Goal: Transaction & Acquisition: Purchase product/service

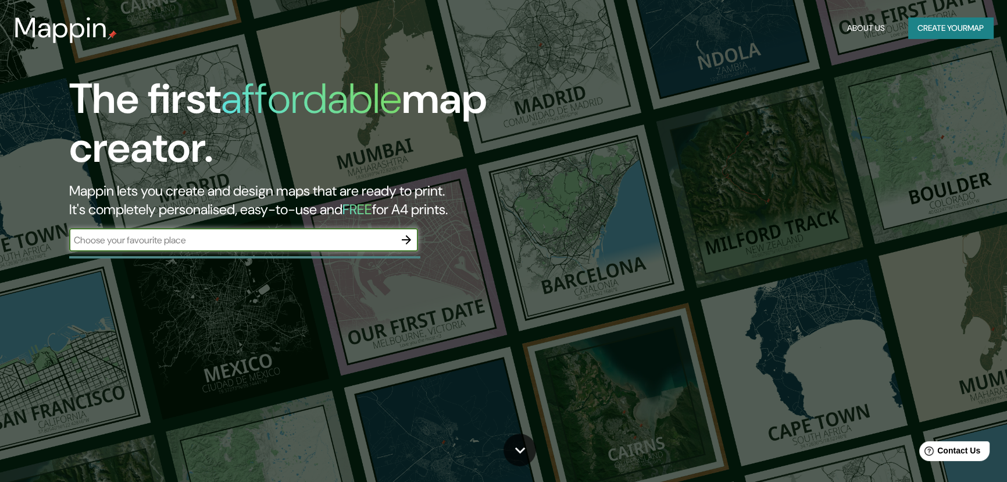
click at [977, 23] on button "Create your map" at bounding box center [951, 28] width 85 height 22
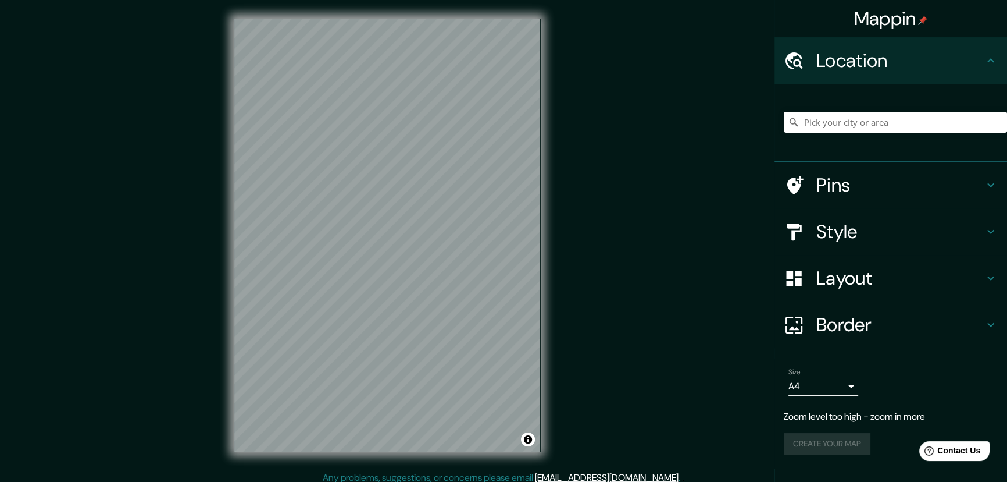
click at [849, 177] on h4 "Pins" at bounding box center [901, 184] width 168 height 23
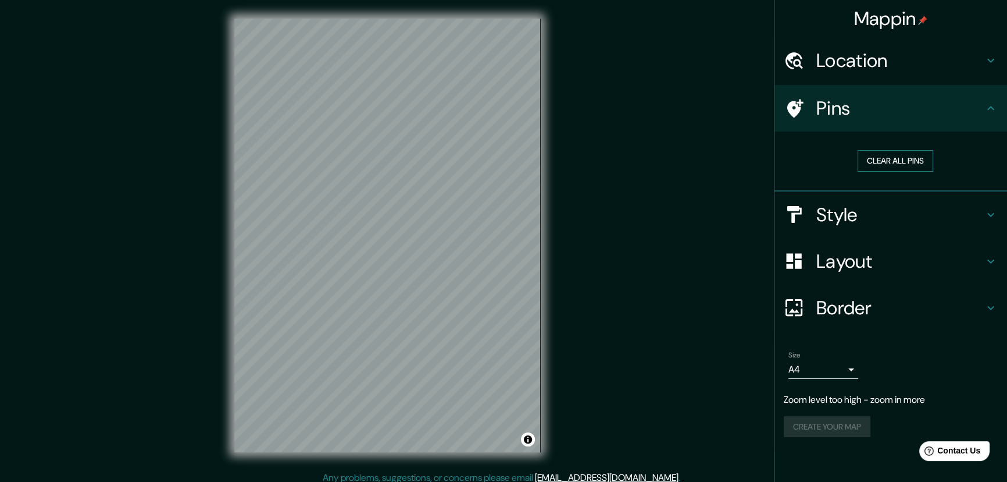
click at [878, 161] on button "Clear all pins" at bounding box center [896, 161] width 76 height 22
click at [857, 109] on h4 "Pins" at bounding box center [901, 108] width 168 height 23
click at [825, 216] on h4 "Style" at bounding box center [901, 214] width 168 height 23
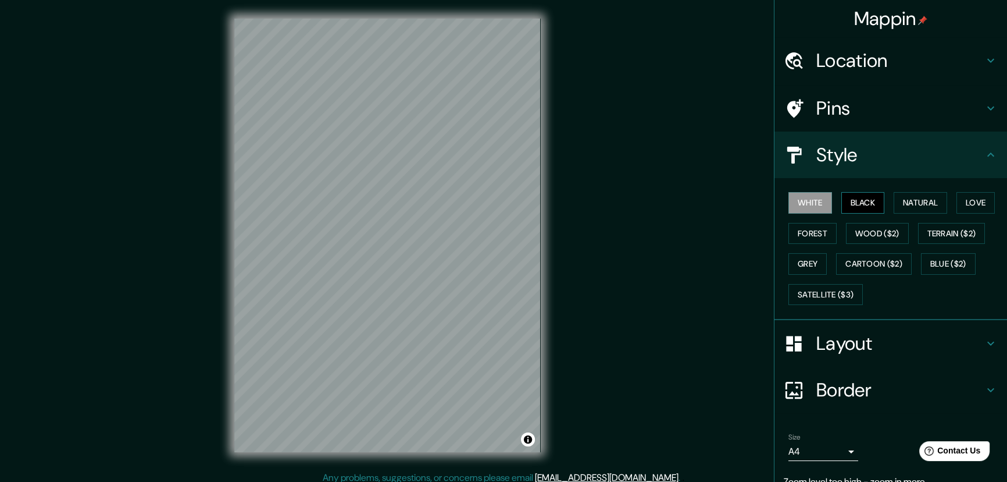
click at [852, 195] on button "Black" at bounding box center [864, 203] width 44 height 22
click at [894, 198] on button "Natural" at bounding box center [921, 203] width 54 height 22
click at [963, 210] on button "Love" at bounding box center [976, 203] width 38 height 22
click at [789, 236] on button "Forest" at bounding box center [813, 234] width 48 height 22
click at [846, 223] on button "Wood ($2)" at bounding box center [877, 234] width 63 height 22
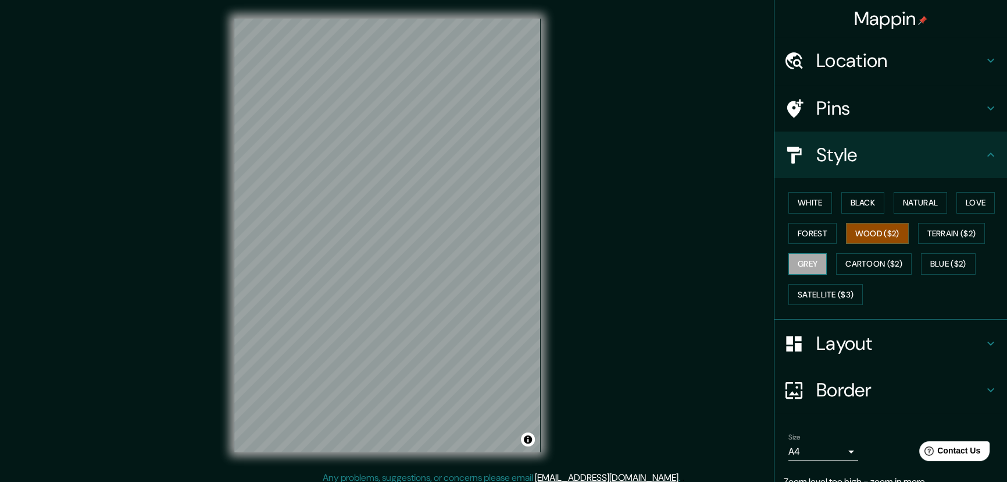
click at [805, 262] on button "Grey" at bounding box center [808, 264] width 38 height 22
click at [863, 261] on button "Cartoon ($2)" at bounding box center [874, 264] width 76 height 22
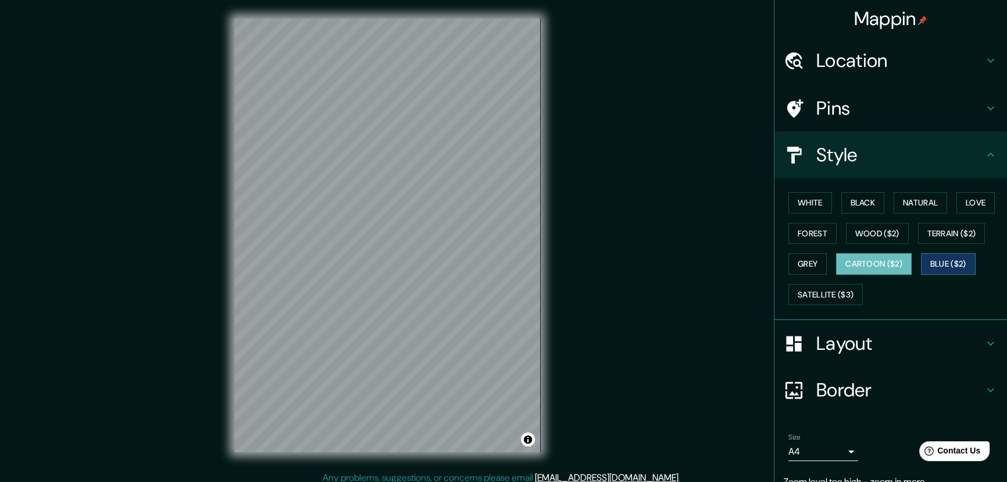
click at [928, 263] on button "Blue ($2)" at bounding box center [948, 264] width 55 height 22
click at [925, 198] on button "Natural" at bounding box center [921, 203] width 54 height 22
click at [858, 163] on h4 "Style" at bounding box center [901, 154] width 168 height 23
click at [858, 115] on h4 "Pins" at bounding box center [901, 108] width 168 height 23
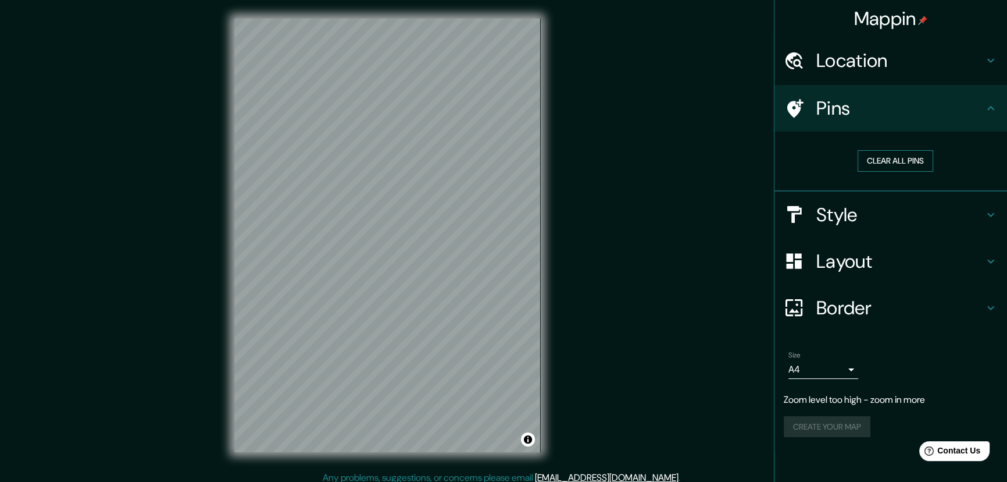
click at [912, 158] on button "Clear all pins" at bounding box center [896, 161] width 76 height 22
click at [901, 51] on h4 "Location" at bounding box center [901, 60] width 168 height 23
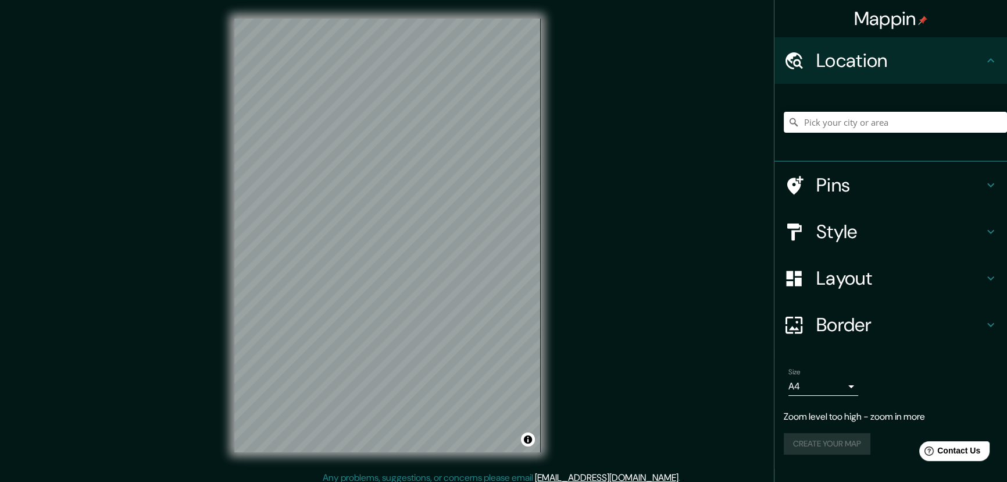
click at [895, 56] on h4 "Location" at bounding box center [901, 60] width 168 height 23
click at [875, 280] on h4 "Layout" at bounding box center [901, 277] width 168 height 23
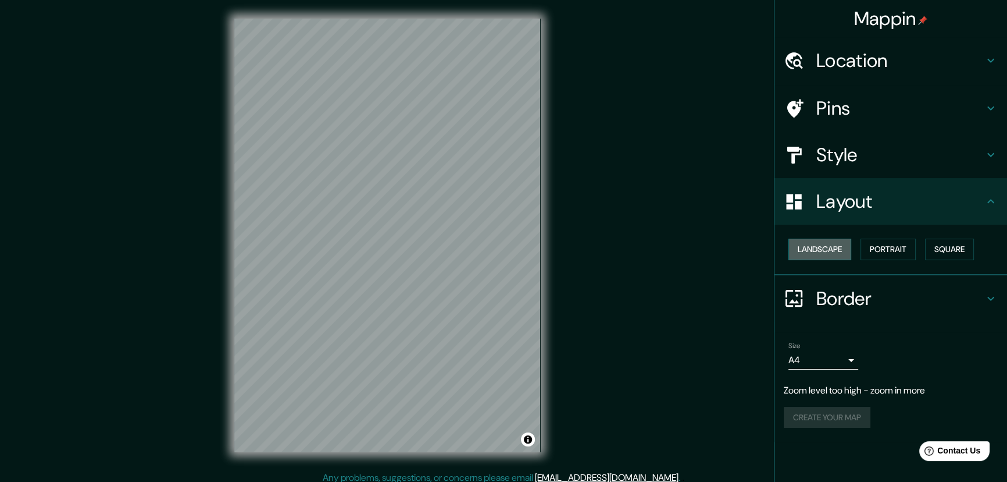
click at [829, 252] on button "Landscape" at bounding box center [820, 249] width 63 height 22
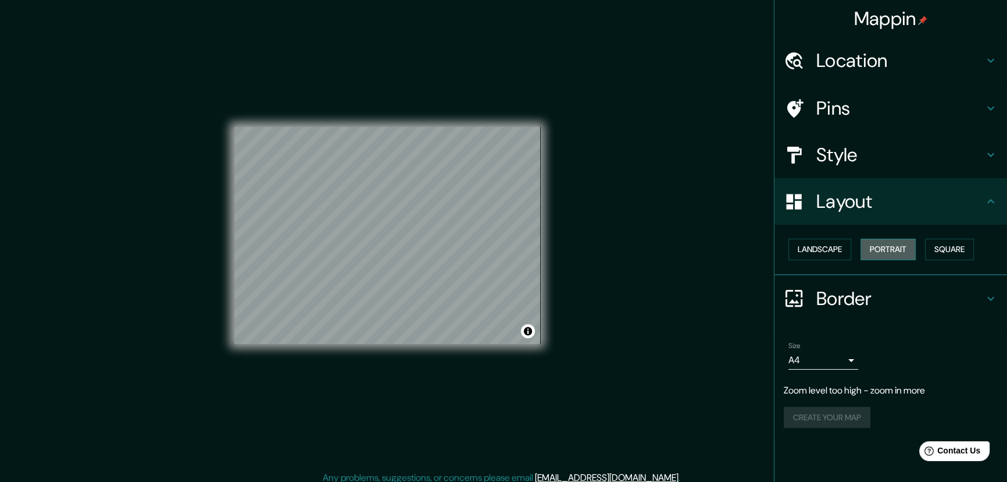
click at [895, 251] on button "Portrait" at bounding box center [888, 249] width 55 height 22
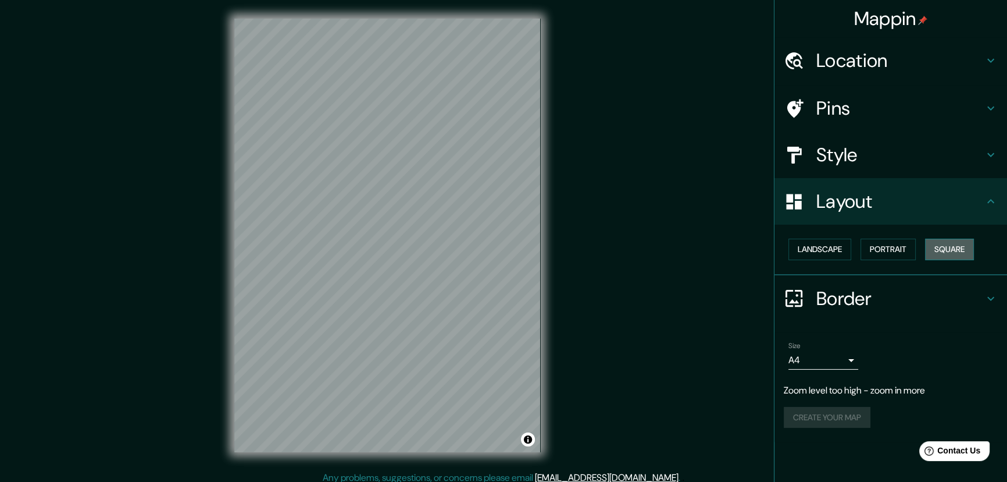
click at [963, 252] on button "Square" at bounding box center [949, 249] width 49 height 22
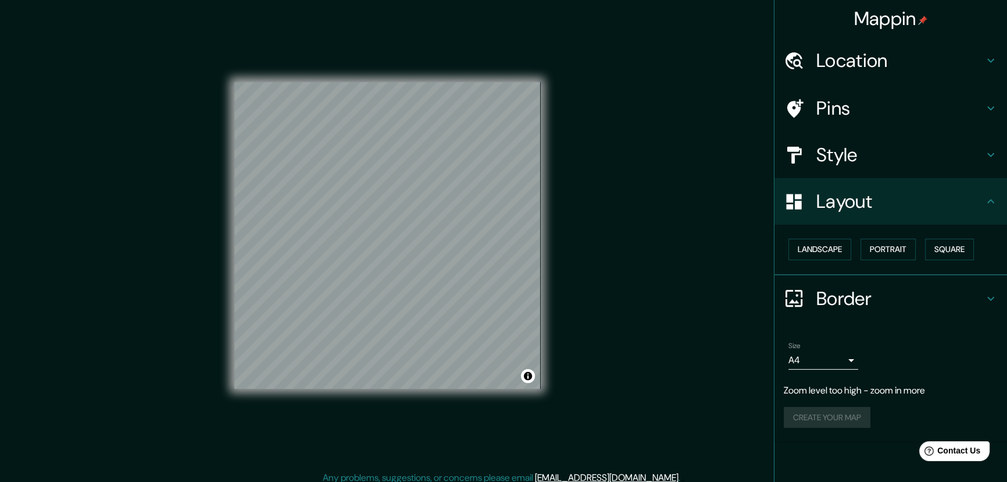
scroll to position [7, 0]
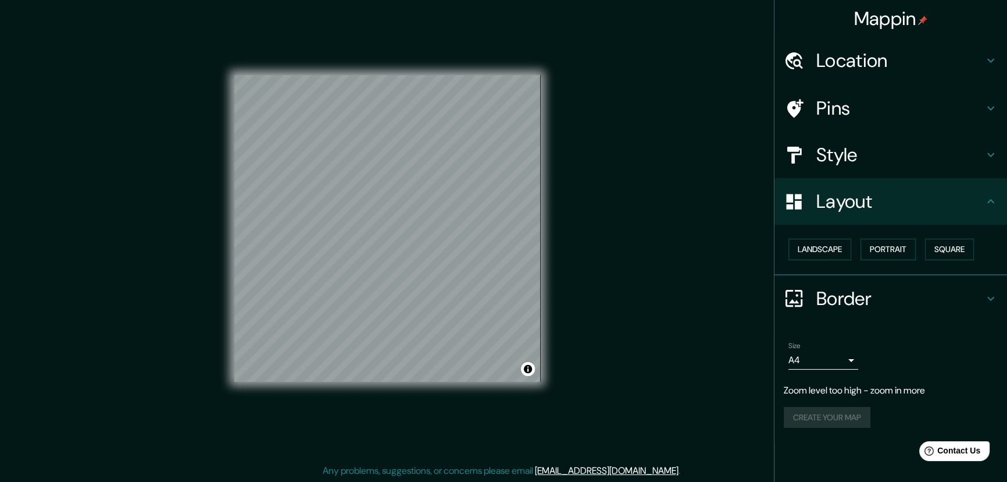
click at [1002, 297] on div "Border" at bounding box center [891, 298] width 233 height 47
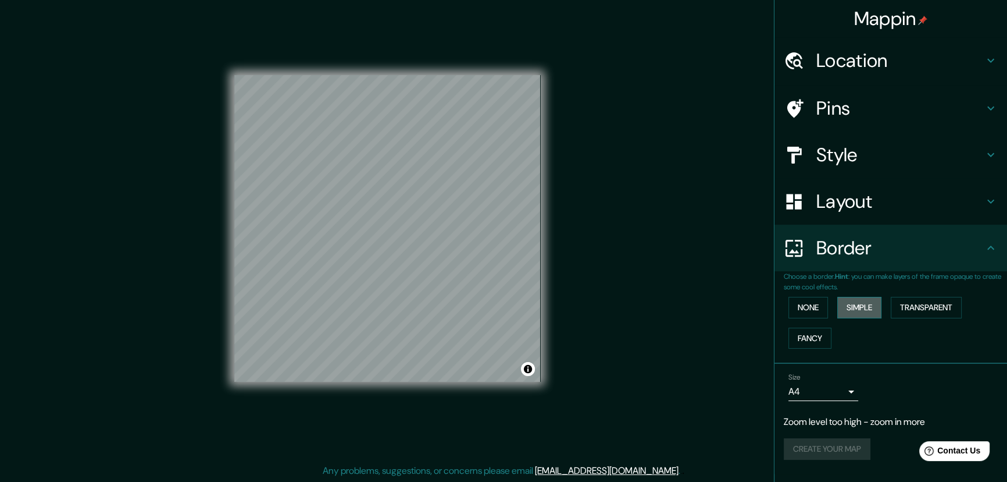
click at [868, 297] on button "Simple" at bounding box center [860, 308] width 44 height 22
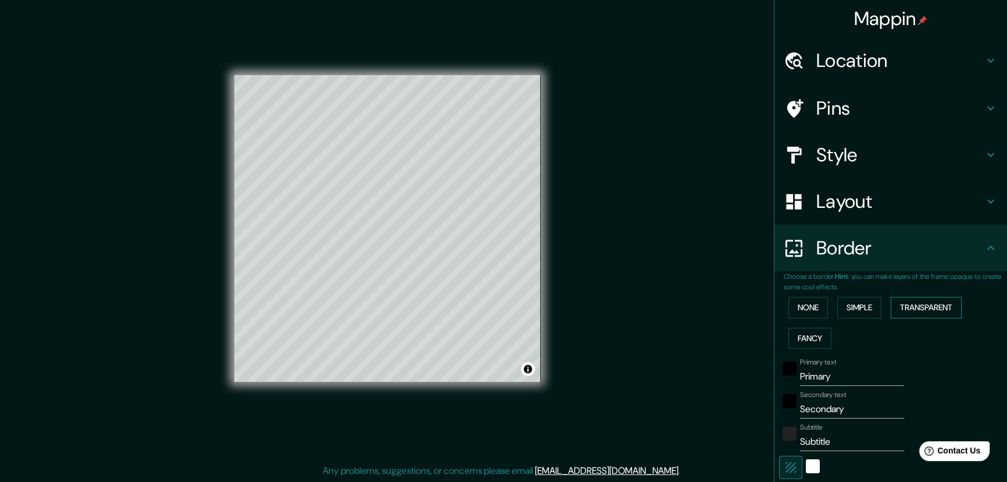
click at [917, 309] on button "Transparent" at bounding box center [926, 308] width 71 height 22
click at [806, 342] on button "Fancy" at bounding box center [810, 338] width 43 height 22
click at [802, 308] on button "None" at bounding box center [809, 308] width 40 height 22
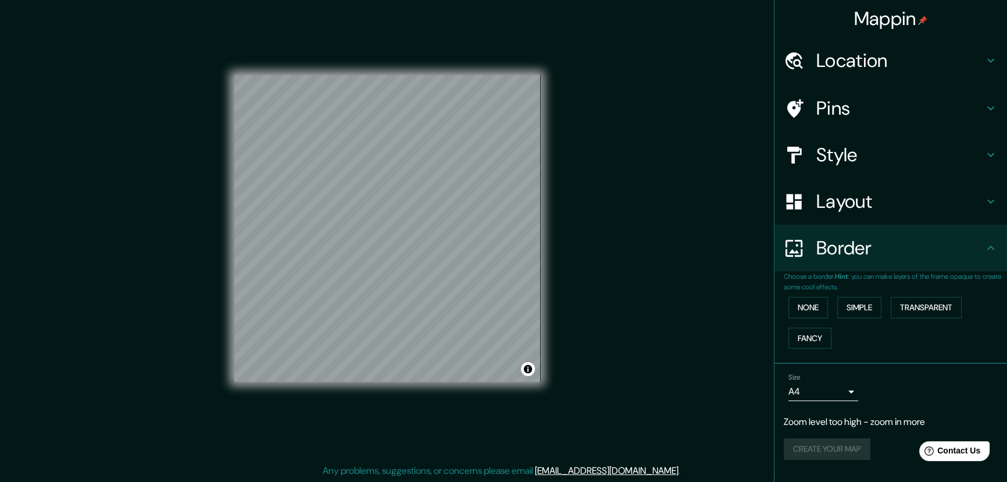
click at [845, 444] on div "Create your map" at bounding box center [891, 449] width 214 height 22
click at [809, 77] on div "Location" at bounding box center [891, 60] width 233 height 47
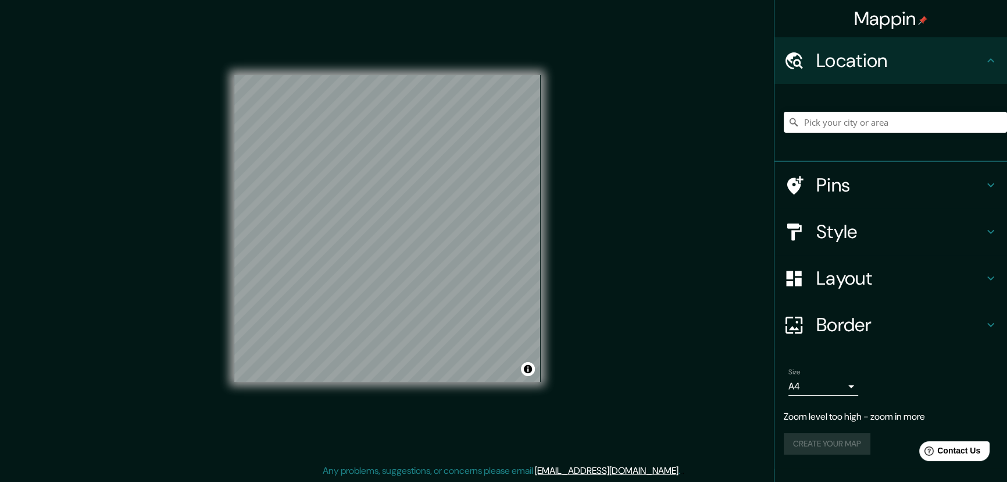
click at [978, 63] on h4 "Location" at bounding box center [901, 60] width 168 height 23
click at [848, 390] on body "Mappin Location Pins Style Layout Border Choose a border. Hint : you can make l…" at bounding box center [503, 234] width 1007 height 482
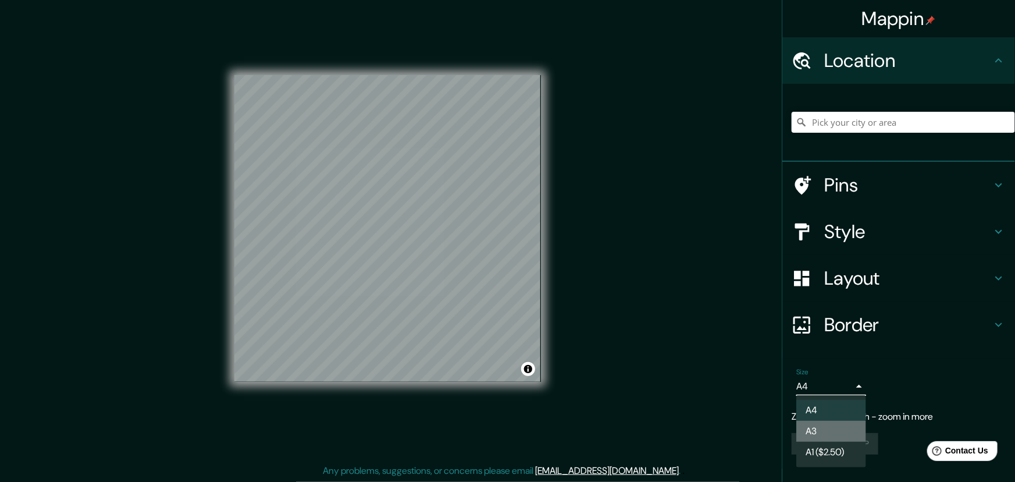
click at [827, 438] on li "A3" at bounding box center [831, 431] width 70 height 21
type input "a4"
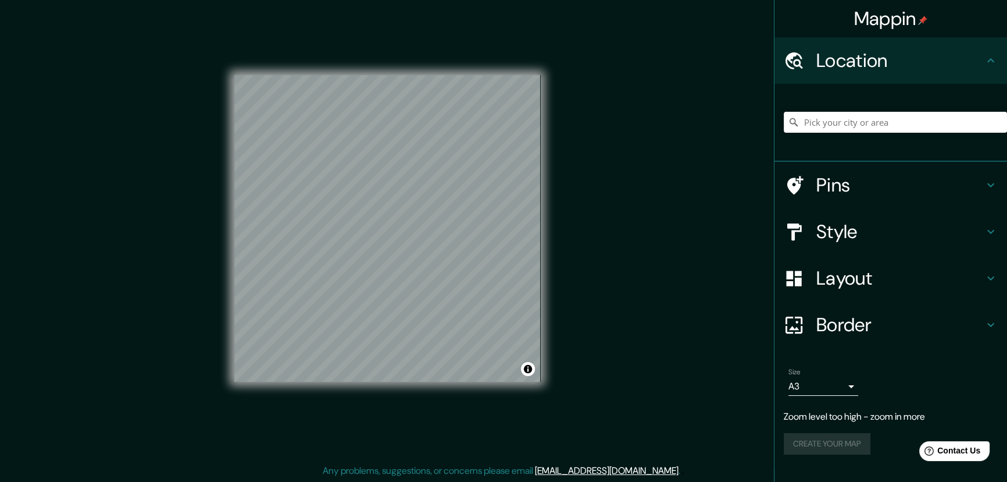
click at [841, 441] on div "Create your map" at bounding box center [891, 444] width 214 height 22
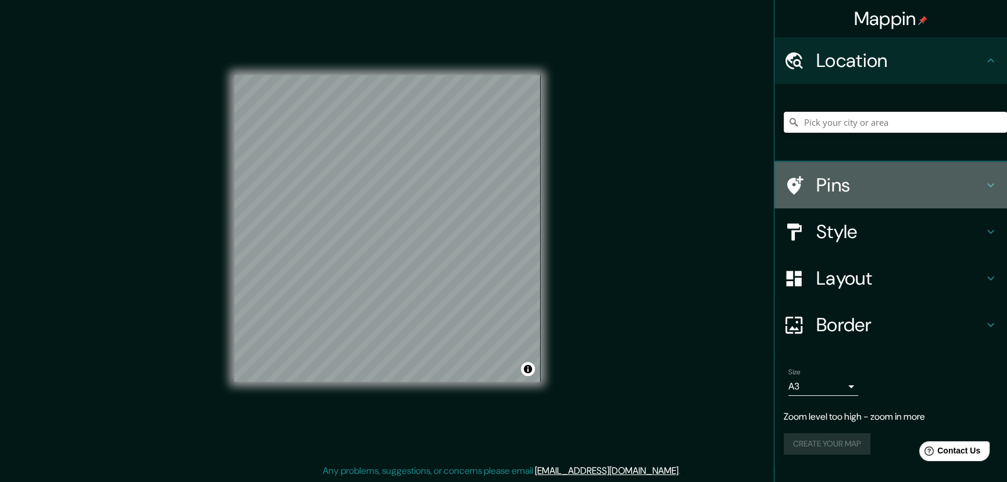
click at [931, 169] on div "Pins" at bounding box center [891, 185] width 233 height 47
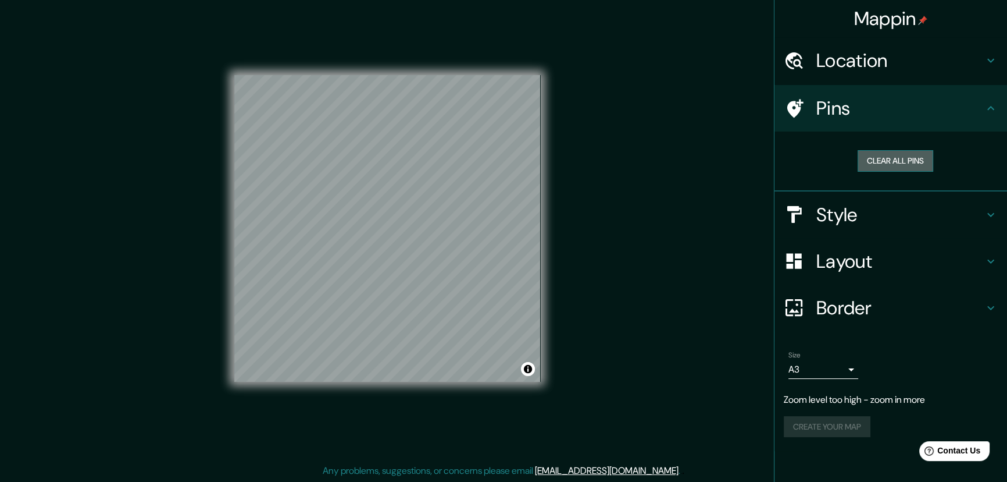
click at [893, 153] on button "Clear all pins" at bounding box center [896, 161] width 76 height 22
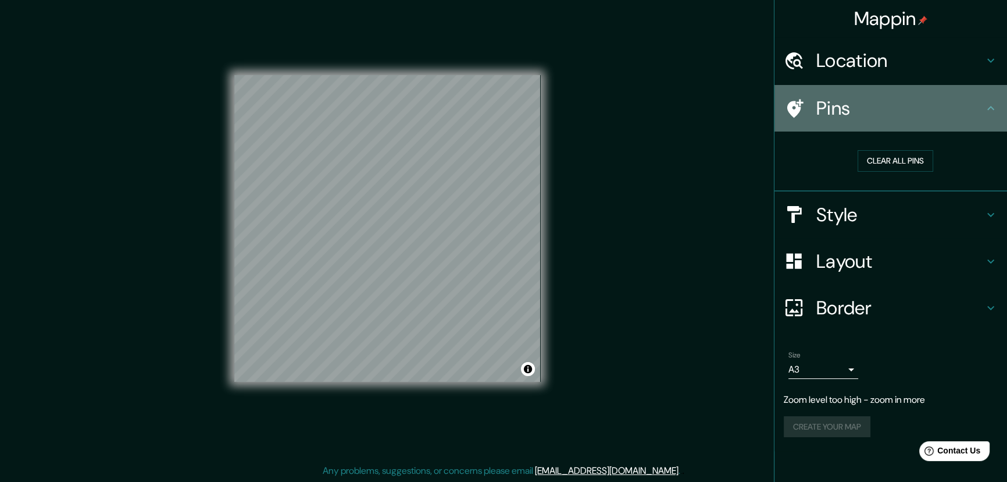
click at [899, 88] on div "Pins" at bounding box center [891, 108] width 233 height 47
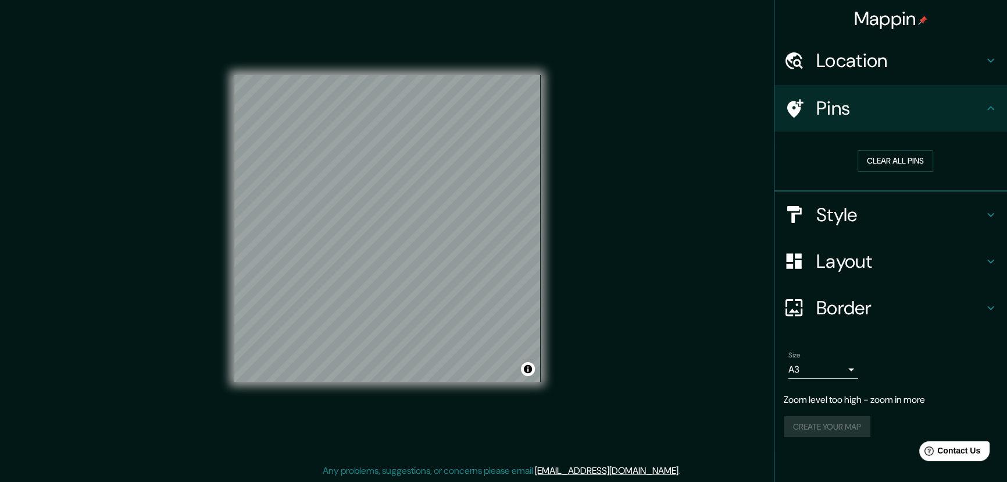
click at [902, 57] on h4 "Location" at bounding box center [901, 60] width 168 height 23
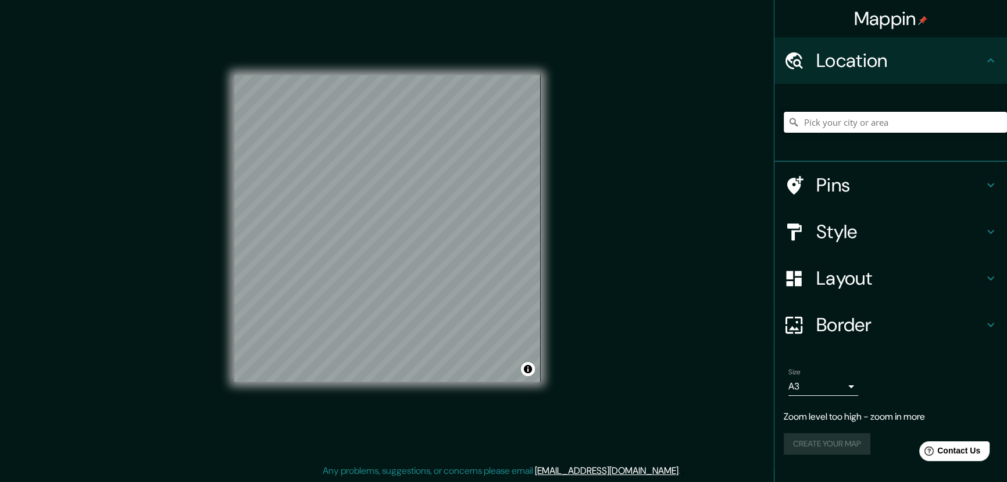
click at [860, 129] on input "Pick your city or area" at bounding box center [895, 122] width 223 height 21
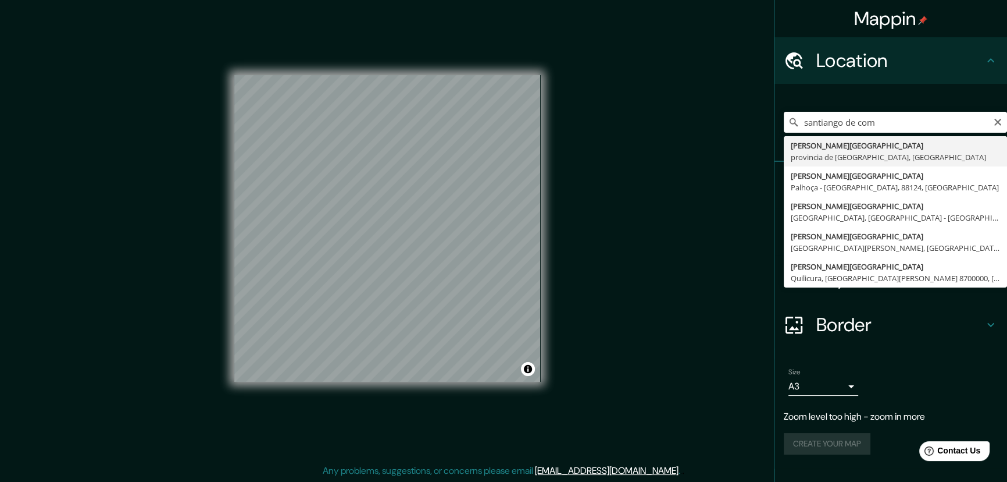
type input "[PERSON_NAME][GEOGRAPHIC_DATA], provincia de [GEOGRAPHIC_DATA], [GEOGRAPHIC_DAT…"
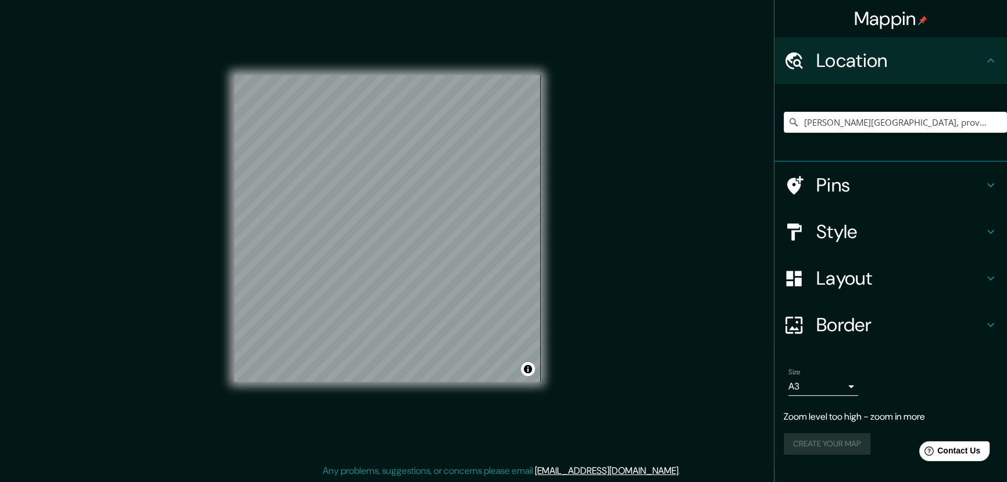
click at [878, 280] on h4 "Layout" at bounding box center [901, 277] width 168 height 23
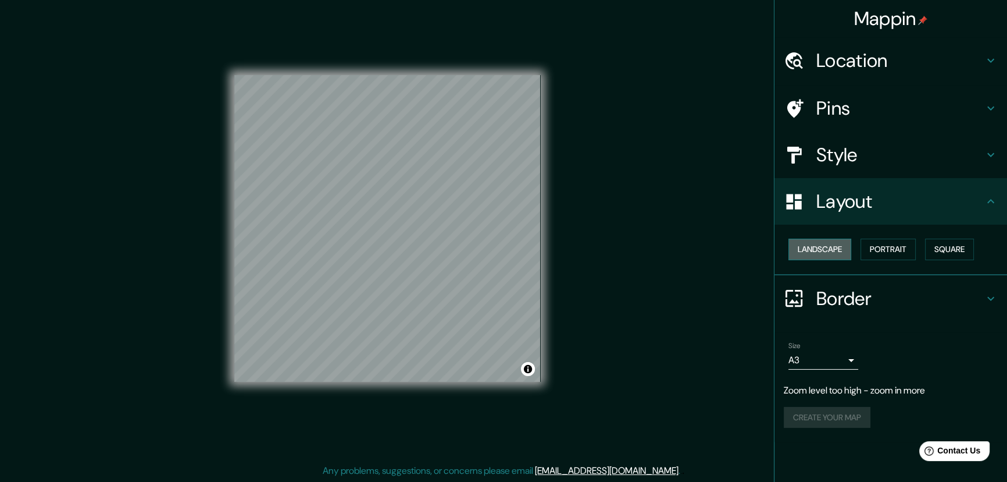
click at [824, 248] on button "Landscape" at bounding box center [820, 249] width 63 height 22
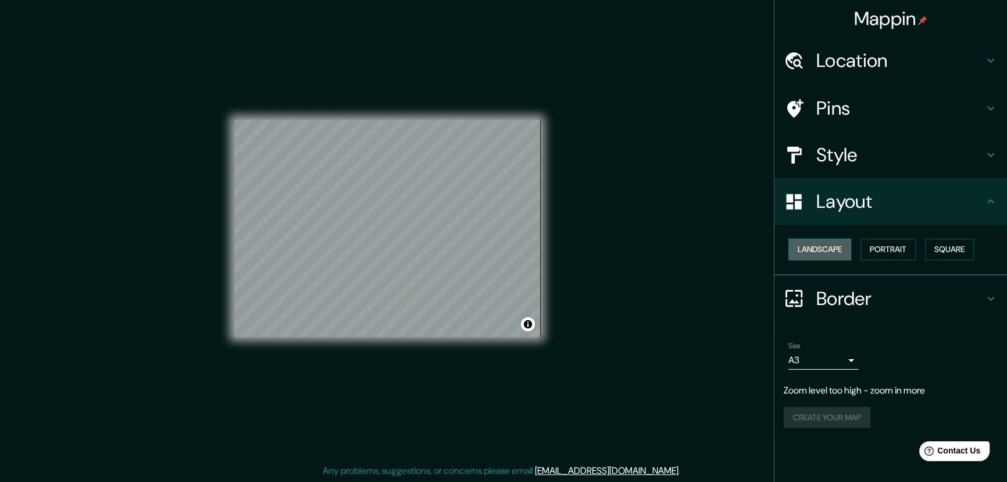
click at [824, 248] on button "Landscape" at bounding box center [820, 249] width 63 height 22
click at [820, 403] on div "Size A3 a4 Zoom level too high - zoom in more Create your map" at bounding box center [891, 387] width 214 height 101
click at [820, 425] on div "Create your map" at bounding box center [891, 418] width 214 height 22
click at [818, 412] on div "Create your map" at bounding box center [891, 418] width 214 height 22
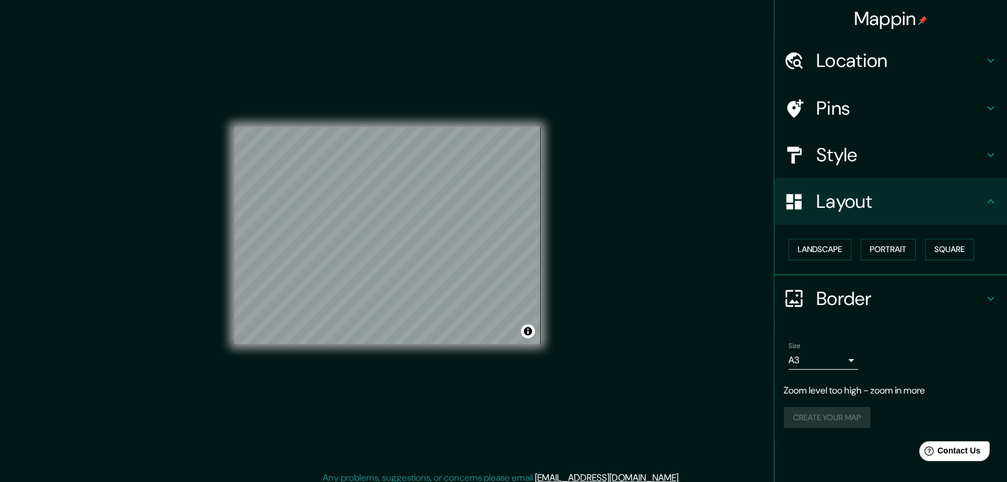
click at [860, 123] on div "Pins" at bounding box center [891, 108] width 233 height 47
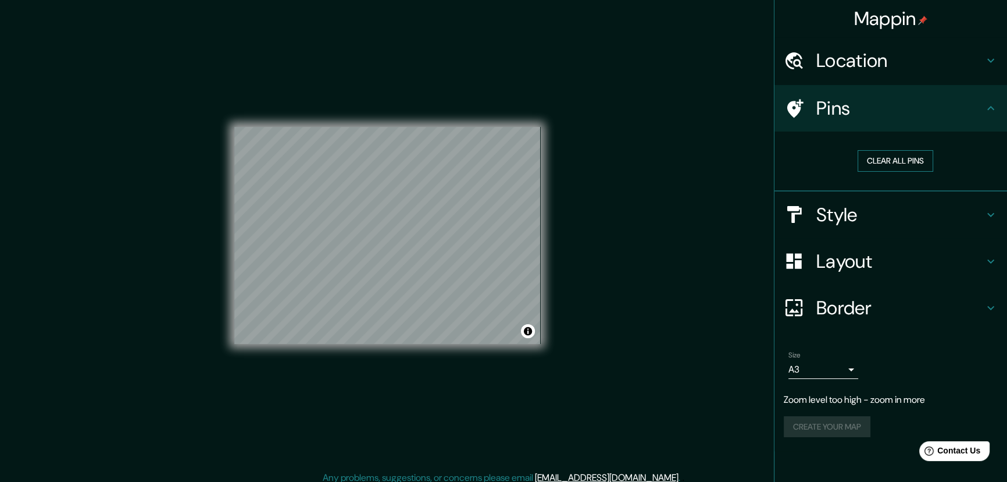
click at [882, 157] on button "Clear all pins" at bounding box center [896, 161] width 76 height 22
click at [885, 159] on button "Clear all pins" at bounding box center [896, 161] width 76 height 22
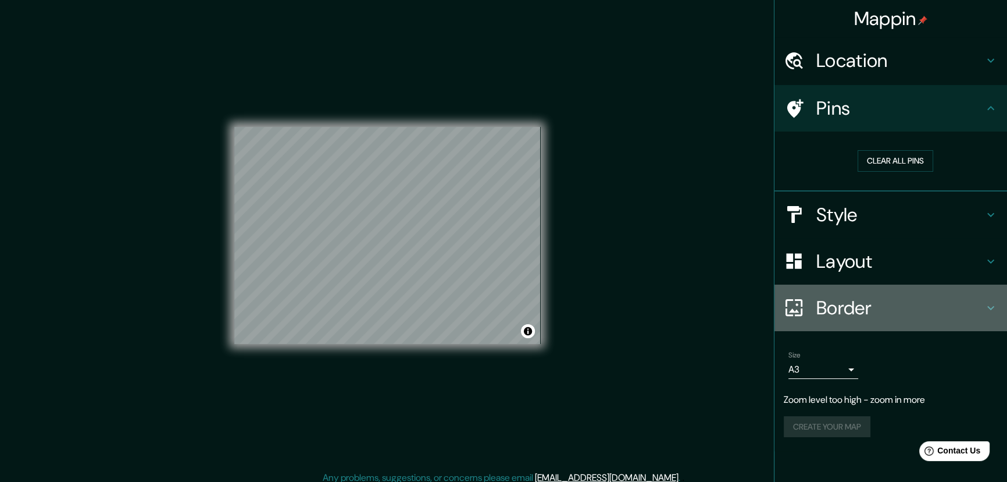
click at [835, 304] on h4 "Border" at bounding box center [901, 307] width 168 height 23
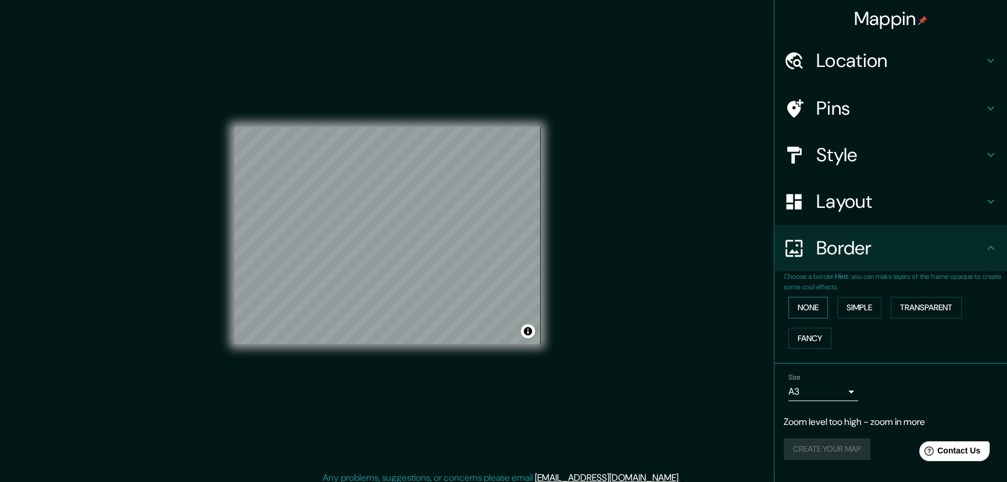
click at [812, 305] on button "None" at bounding box center [809, 308] width 40 height 22
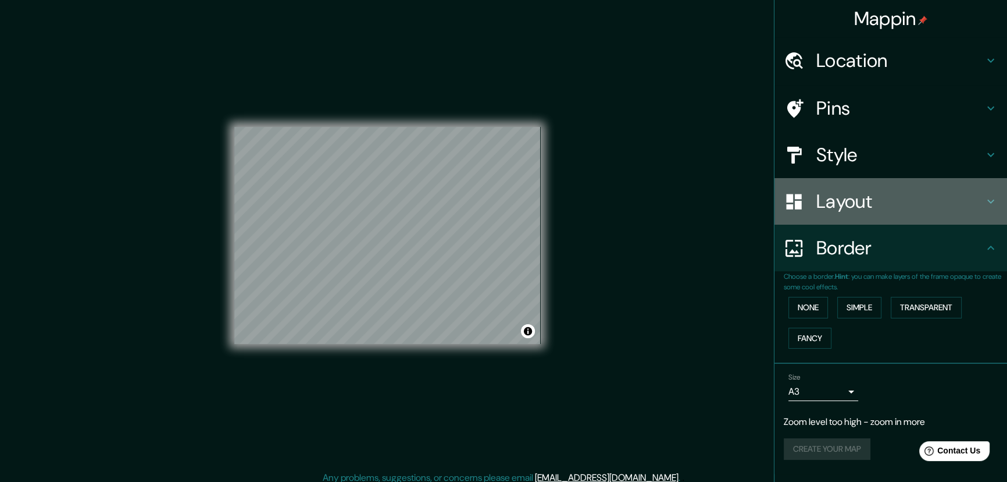
click at [832, 210] on h4 "Layout" at bounding box center [901, 201] width 168 height 23
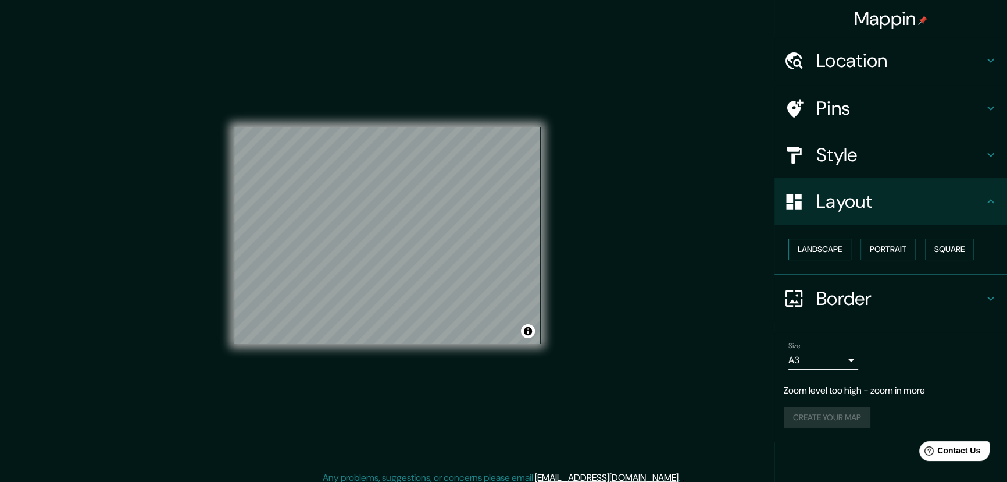
click at [828, 250] on button "Landscape" at bounding box center [820, 249] width 63 height 22
click at [875, 243] on button "Portrait" at bounding box center [888, 249] width 55 height 22
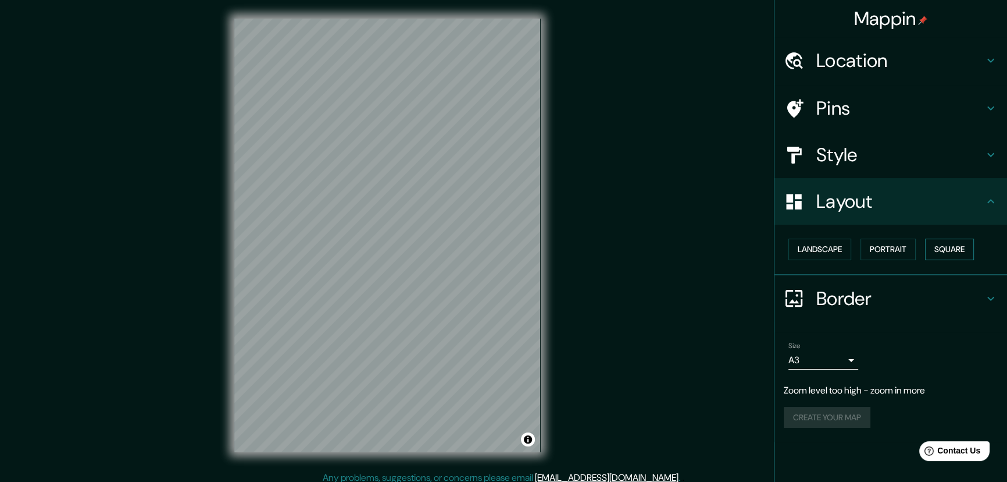
click at [942, 242] on button "Square" at bounding box center [949, 249] width 49 height 22
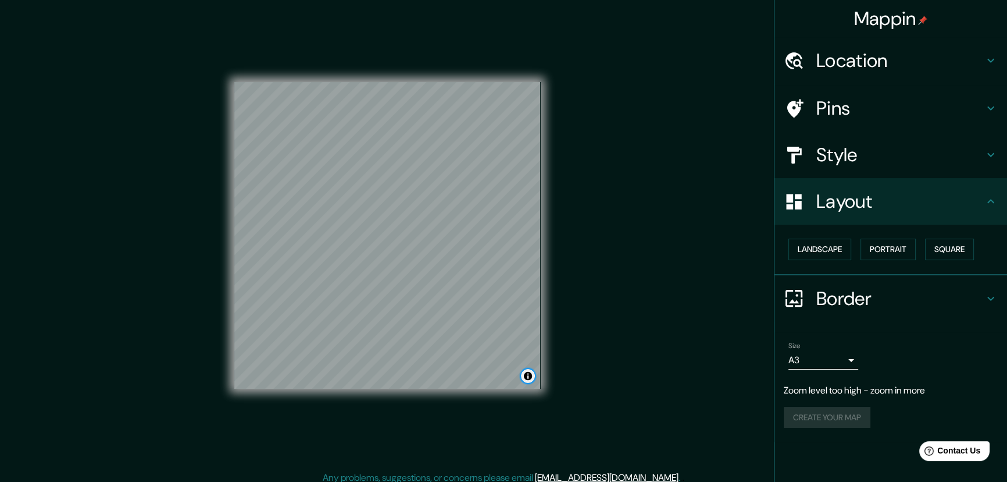
click at [529, 378] on button "Toggle attribution" at bounding box center [528, 376] width 14 height 14
